Goal: Check status: Check status

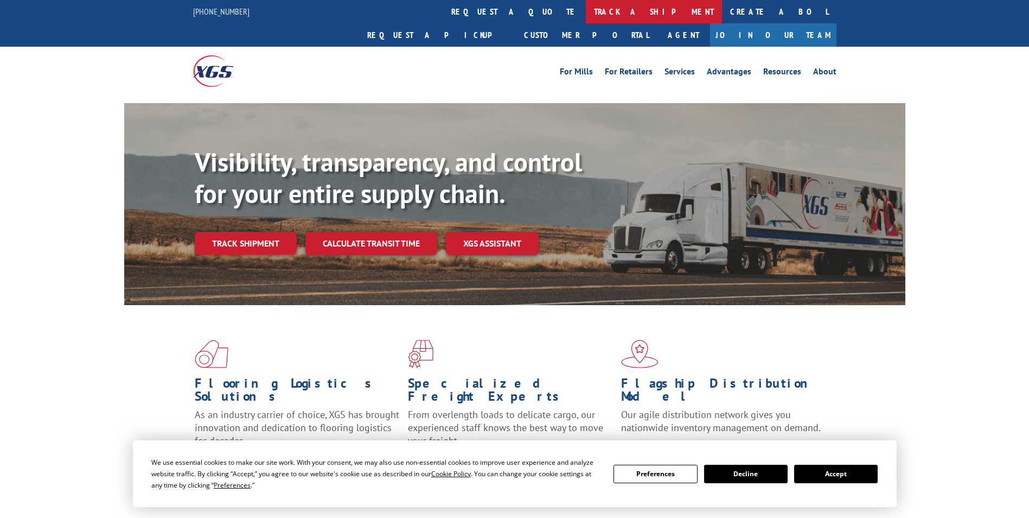
click at [586, 11] on link "track a shipment" at bounding box center [654, 11] width 136 height 23
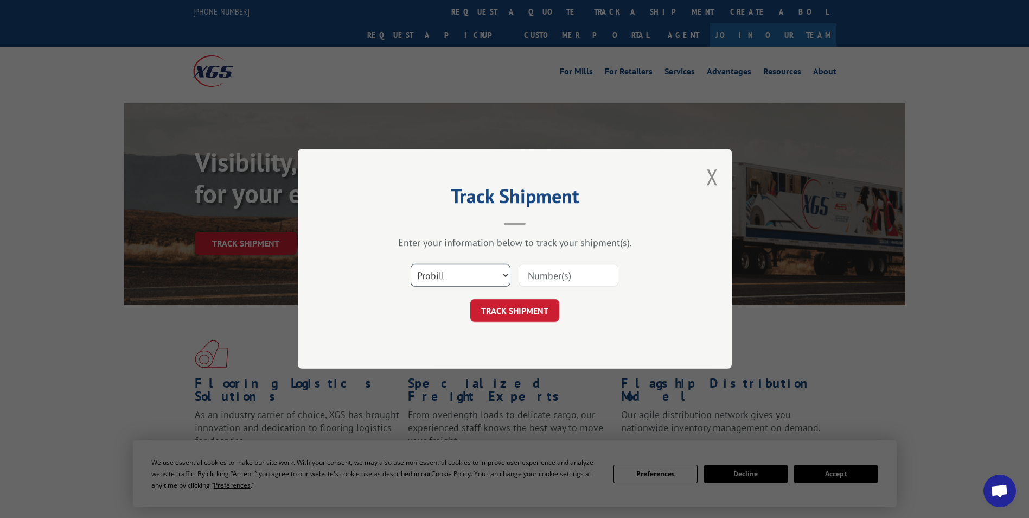
click at [501, 271] on select "Select category... Probill BOL PO" at bounding box center [461, 275] width 100 height 23
select select "bol"
click at [411, 264] on select "Select category... Probill BOL PO" at bounding box center [461, 275] width 100 height 23
click at [576, 284] on input at bounding box center [569, 275] width 100 height 23
paste input "6100055987"
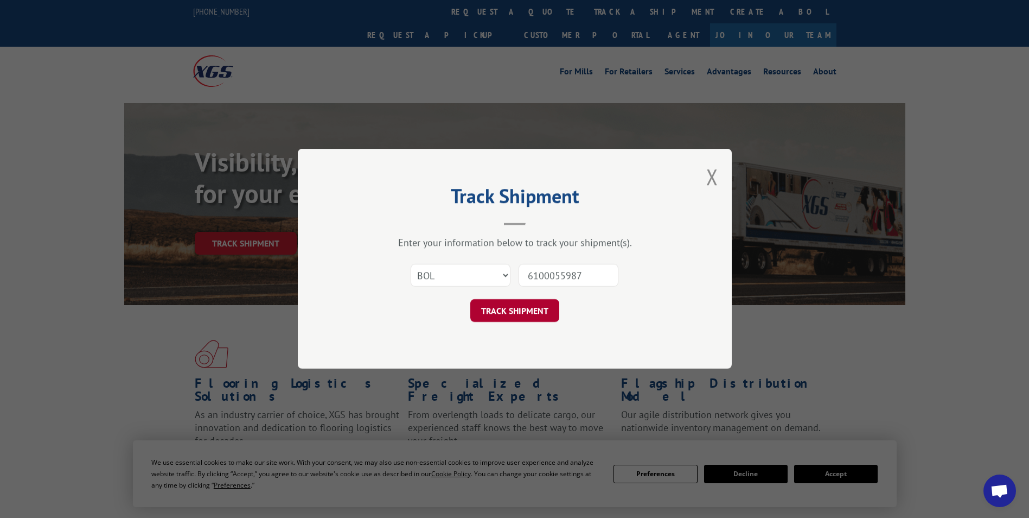
type input "6100055987"
click at [507, 307] on button "TRACK SHIPMENT" at bounding box center [514, 311] width 89 height 23
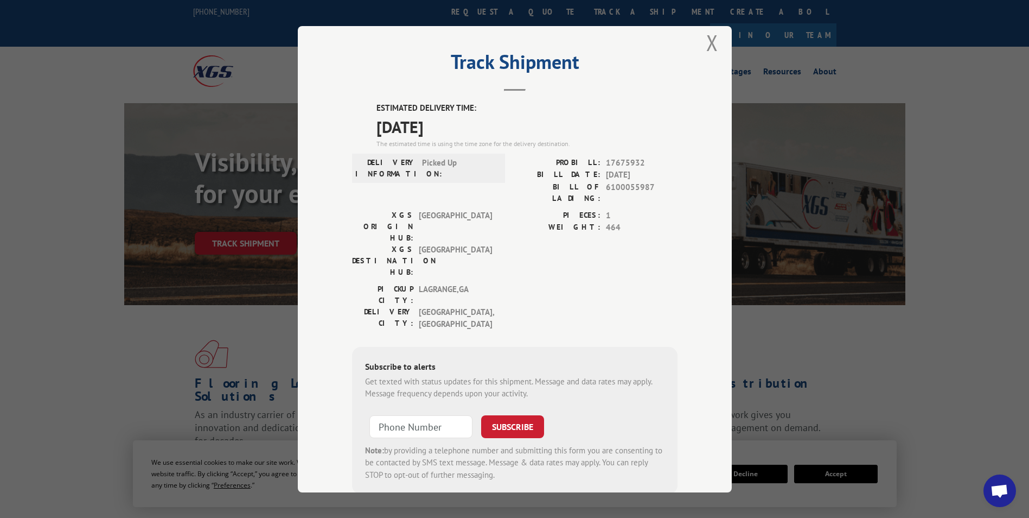
scroll to position [22, 0]
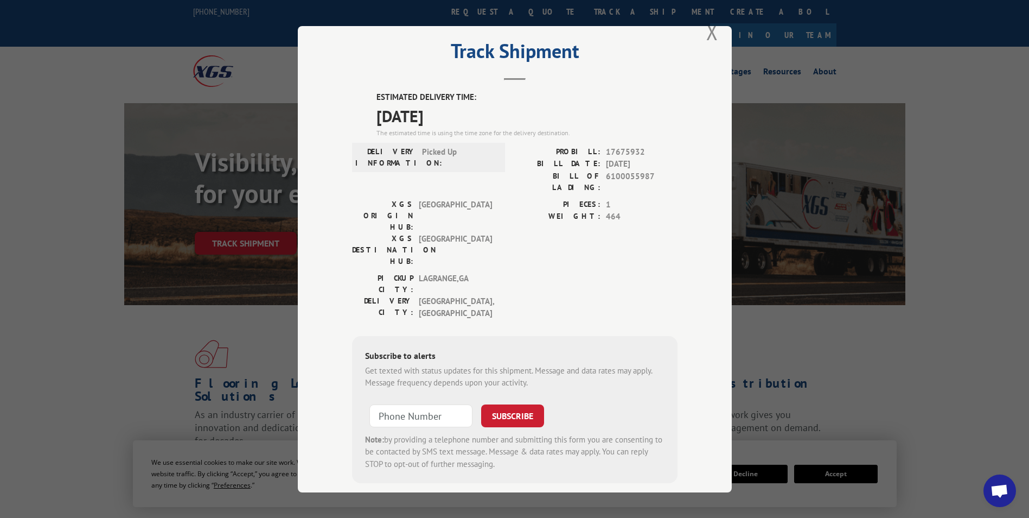
click at [622, 149] on span "17675932" at bounding box center [642, 151] width 72 height 12
copy span "17675932"
